Goal: Task Accomplishment & Management: Complete application form

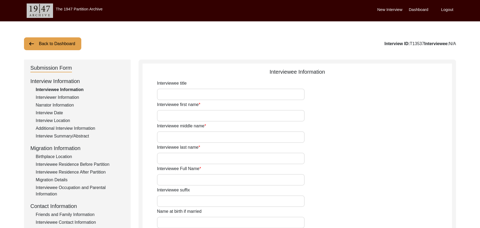
scroll to position [157, 0]
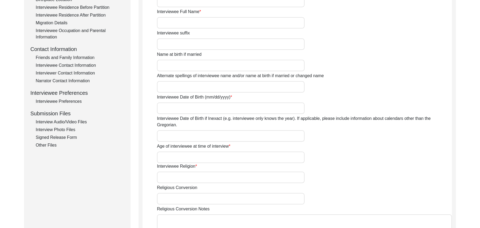
type input "Mr"
type input "Bashir"
type input "[PERSON_NAME]"
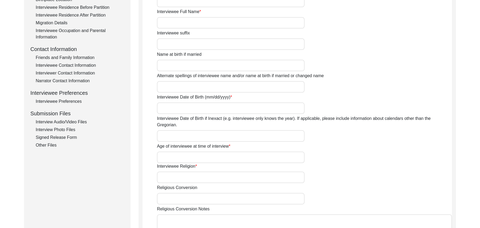
type input "N/A"
type input "[PERSON_NAME]"
type input "1941"
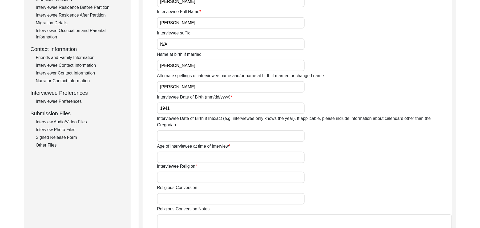
type input "86Years"
type input "[DEMOGRAPHIC_DATA]"
type input "N/A"
type textarea "N/A"
type input "Punjabi"
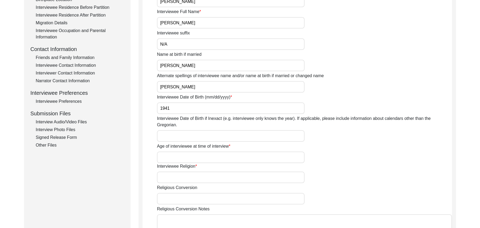
type input "Malwai"
type input "[DEMOGRAPHIC_DATA]"
type input "Mughal ([PERSON_NAME])"
click at [82, 120] on div "Interview Audio/Video Files" at bounding box center [80, 122] width 88 height 6
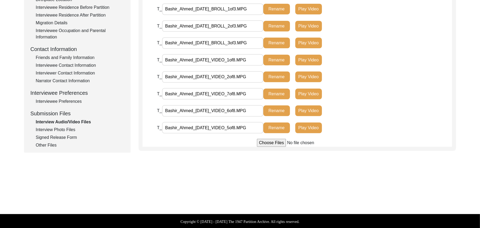
click at [274, 143] on input "file" at bounding box center [297, 143] width 81 height 8
type input "C:\fakepath\Bashir_Ahmed_[DATE]_VIDEO_3of8.MPG"
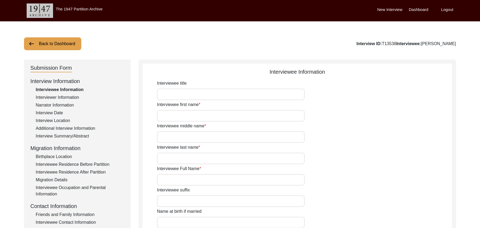
scroll to position [133, 0]
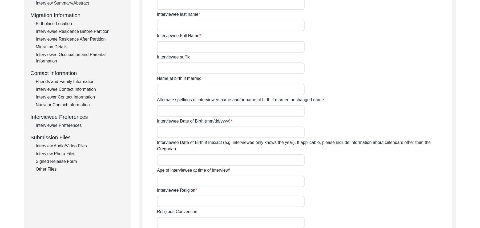
type input "Mr"
type input "Abdul"
type input "Sattar"
type input "Haji"
type input "Abdul Sattar Haji"
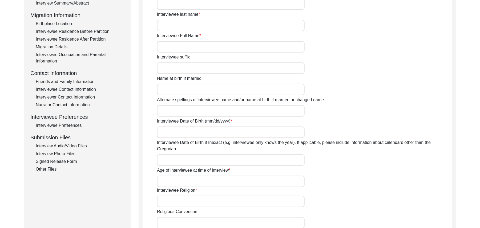
type input "N/A"
type input "Abdul Sattar"
type input "1941"
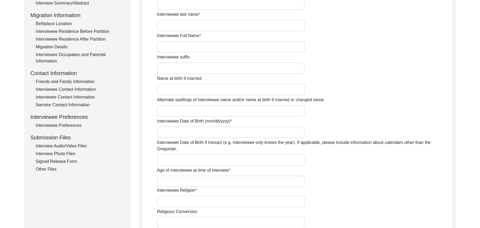
type input "86 Years"
type input "[DEMOGRAPHIC_DATA]"
type input "N/A"
type textarea "N/A"
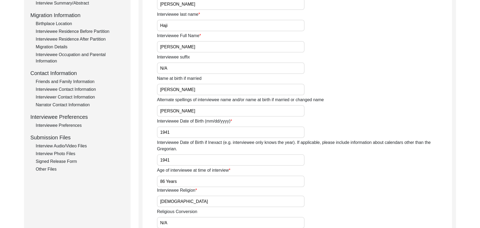
type input "Punjabi"
type input "Malwai"
type input "[DEMOGRAPHIC_DATA]"
type input "Araein"
click at [81, 145] on div "Interview Audio/Video Files" at bounding box center [80, 146] width 88 height 6
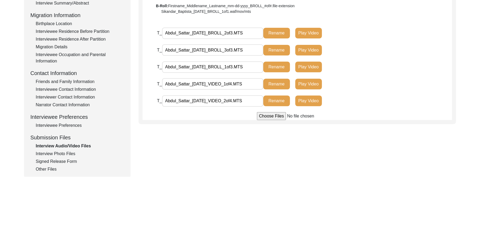
click at [268, 117] on input "file" at bounding box center [297, 116] width 81 height 8
click at [273, 113] on input "file" at bounding box center [297, 116] width 81 height 8
click at [269, 115] on input "file" at bounding box center [297, 116] width 81 height 8
type input "C:\fakepath\Abdul_Sattar_09-14-2025_VIDEO_4of4.MTS"
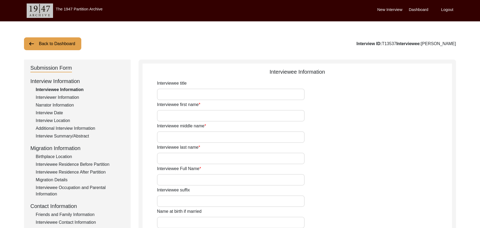
scroll to position [156, 0]
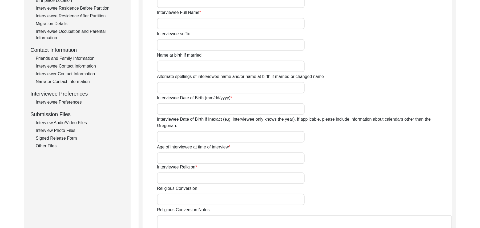
type input "Mr"
type input "Bashir"
type input "[PERSON_NAME]"
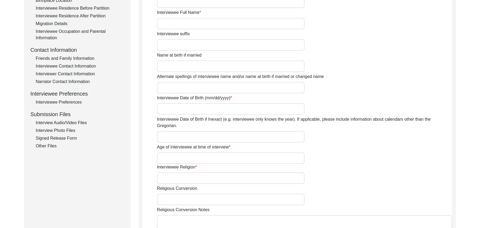
type input "N/A"
type input "[PERSON_NAME]"
type input "1941"
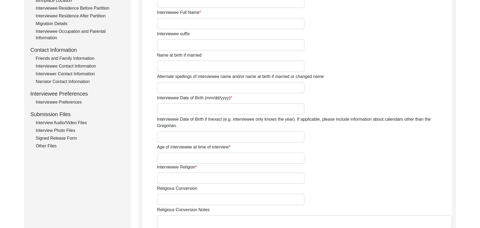
type input "86Years"
type input "[DEMOGRAPHIC_DATA]"
type input "N/A"
type textarea "N/A"
type input "Punjabi"
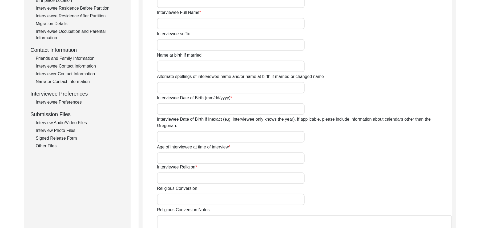
type input "Malwai"
type input "[DEMOGRAPHIC_DATA]"
type input "Mughal ([PERSON_NAME])"
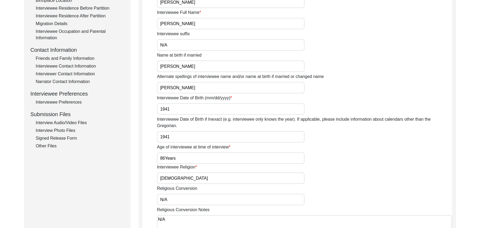
click at [80, 121] on div "Interview Audio/Video Files" at bounding box center [80, 122] width 88 height 6
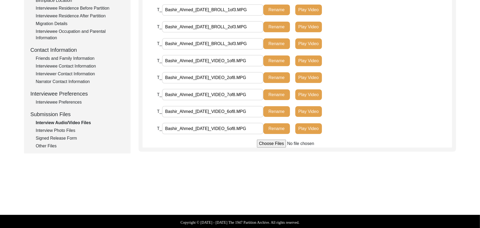
click at [263, 143] on input "file" at bounding box center [297, 143] width 81 height 8
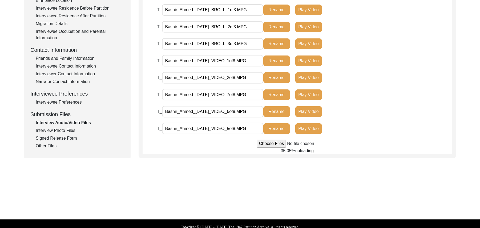
click at [268, 142] on input "file" at bounding box center [297, 143] width 81 height 8
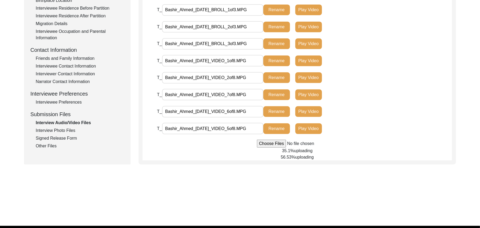
click at [264, 142] on input "file" at bounding box center [297, 143] width 81 height 8
type input "C:\fakepath\Bashir_Ahmed_[DATE]_VIDEO_3of8.MPG"
